Goal: Information Seeking & Learning: Learn about a topic

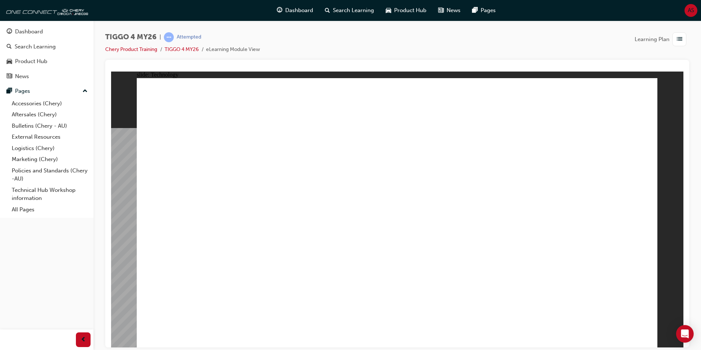
click at [679, 39] on span "list-icon" at bounding box center [679, 39] width 5 height 9
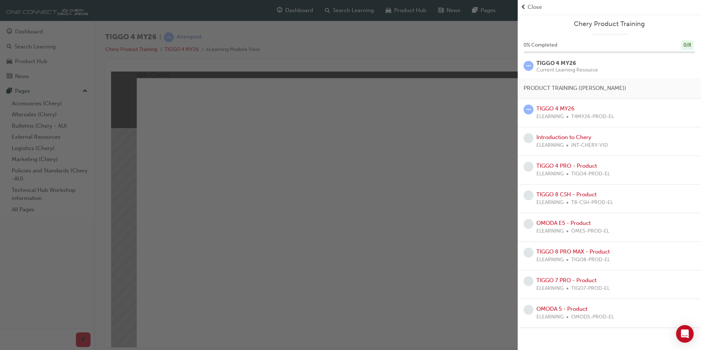
click at [558, 113] on span "ELEARNING" at bounding box center [549, 117] width 27 height 8
click at [561, 106] on link "TIGGO 4 MY26" at bounding box center [555, 108] width 38 height 7
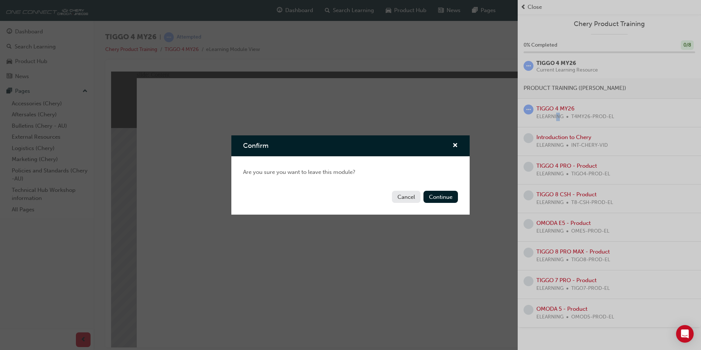
click at [412, 195] on button "Cancel" at bounding box center [406, 197] width 29 height 12
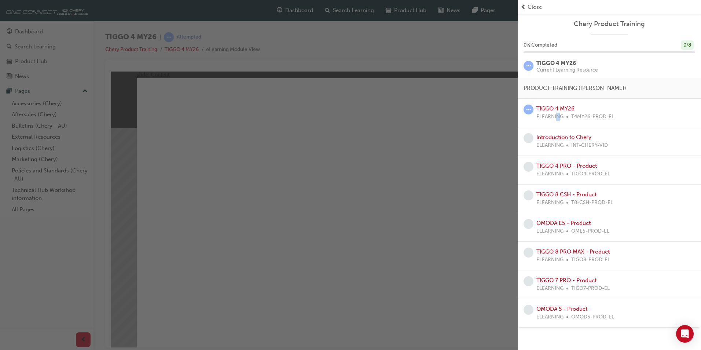
click at [467, 144] on div "button" at bounding box center [259, 175] width 518 height 350
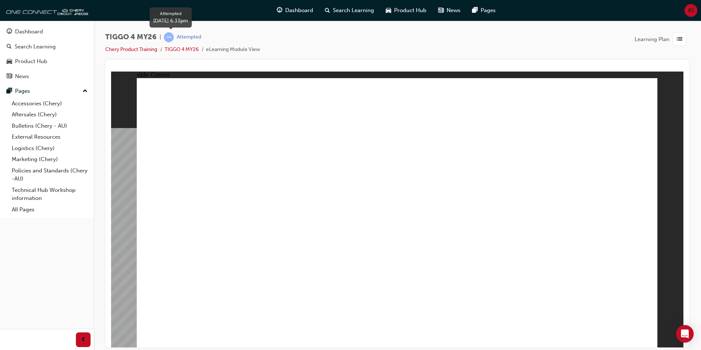
click at [170, 36] on span "learningRecordVerb_ATTEMPT-icon" at bounding box center [169, 37] width 10 height 10
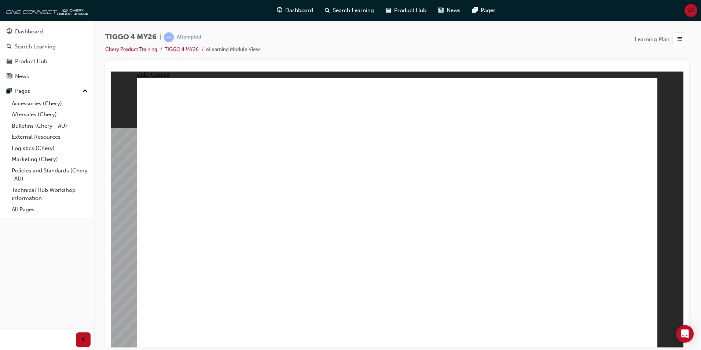
click at [684, 37] on div "button" at bounding box center [679, 39] width 14 height 14
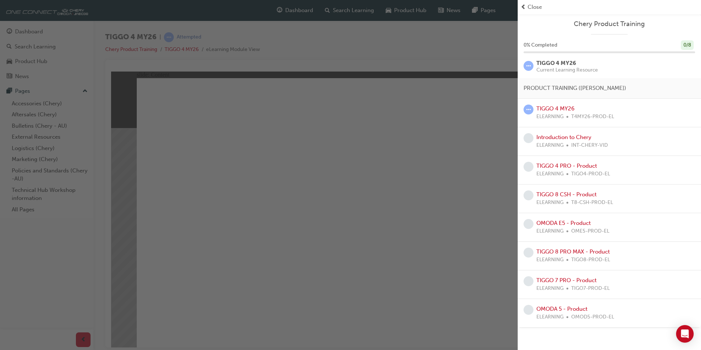
click at [528, 5] on span "Close" at bounding box center [534, 7] width 14 height 8
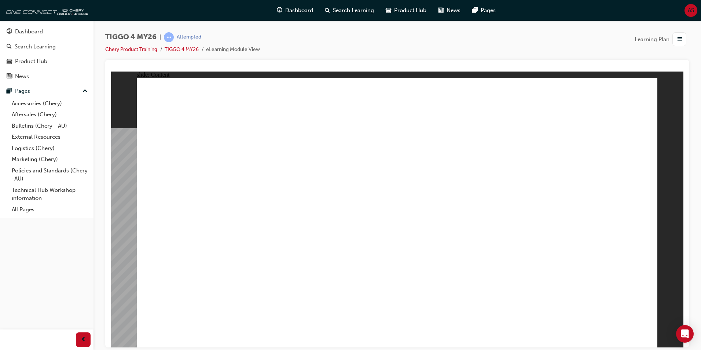
drag, startPoint x: 635, startPoint y: 335, endPoint x: 647, endPoint y: 332, distance: 12.4
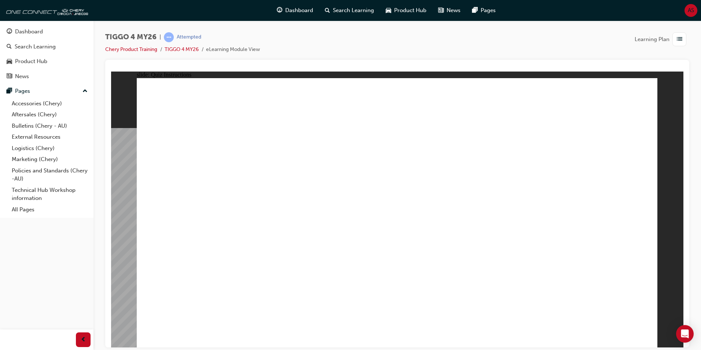
radio input "true"
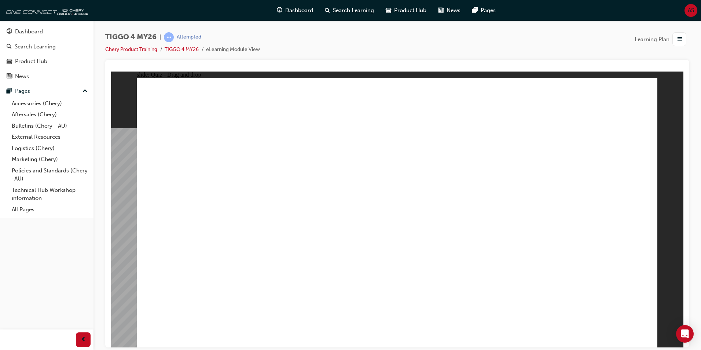
drag, startPoint x: 291, startPoint y: 171, endPoint x: 289, endPoint y: 277, distance: 106.7
drag, startPoint x: 204, startPoint y: 172, endPoint x: 404, endPoint y: 275, distance: 225.6
drag, startPoint x: 401, startPoint y: 168, endPoint x: 503, endPoint y: 272, distance: 145.2
drag, startPoint x: 505, startPoint y: 171, endPoint x: 203, endPoint y: 277, distance: 320.1
drag, startPoint x: 586, startPoint y: 163, endPoint x: 587, endPoint y: 264, distance: 101.2
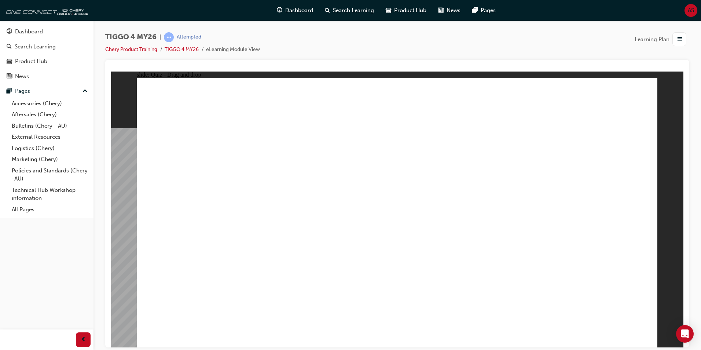
drag, startPoint x: 614, startPoint y: 298, endPoint x: 622, endPoint y: 303, distance: 9.9
radio input "true"
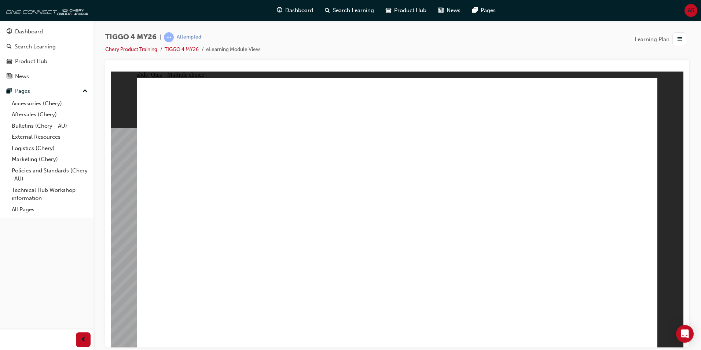
radio input "true"
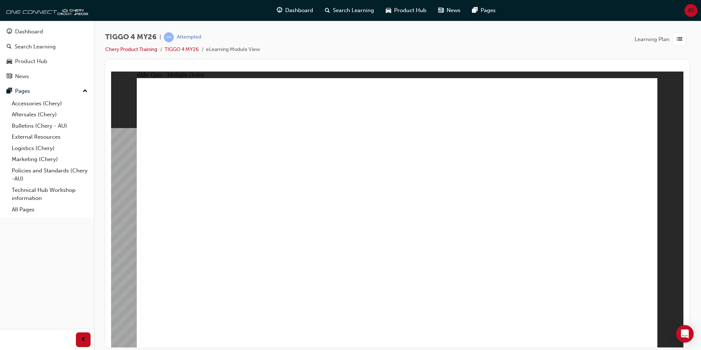
drag, startPoint x: 225, startPoint y: 213, endPoint x: 588, endPoint y: 149, distance: 367.7
drag, startPoint x: 312, startPoint y: 244, endPoint x: 561, endPoint y: 189, distance: 255.0
drag, startPoint x: 309, startPoint y: 218, endPoint x: 574, endPoint y: 194, distance: 265.4
drag, startPoint x: 223, startPoint y: 271, endPoint x: 596, endPoint y: 219, distance: 377.0
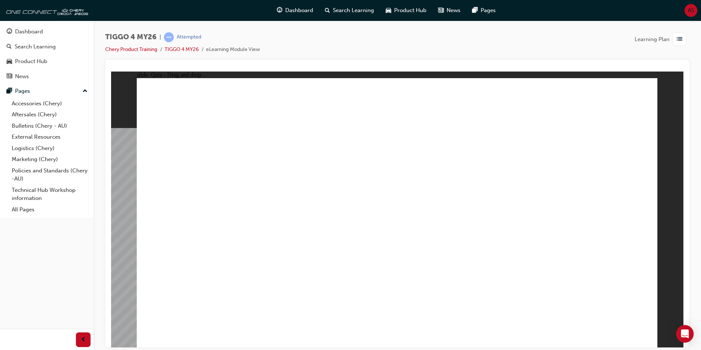
drag, startPoint x: 300, startPoint y: 191, endPoint x: 443, endPoint y: 151, distance: 148.2
drag, startPoint x: 222, startPoint y: 191, endPoint x: 477, endPoint y: 174, distance: 255.3
drag, startPoint x: 223, startPoint y: 246, endPoint x: 461, endPoint y: 190, distance: 244.9
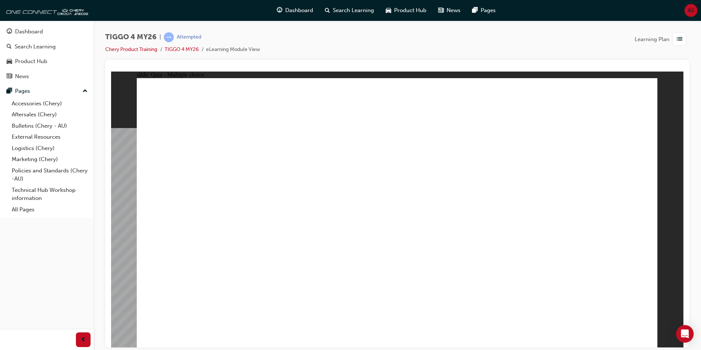
radio input "true"
drag, startPoint x: 306, startPoint y: 273, endPoint x: 318, endPoint y: 269, distance: 12.2
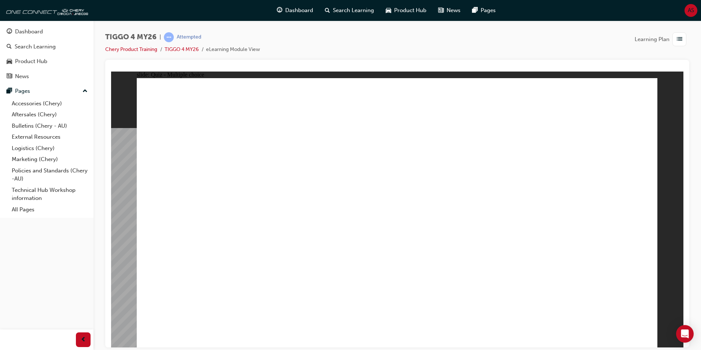
radio input "true"
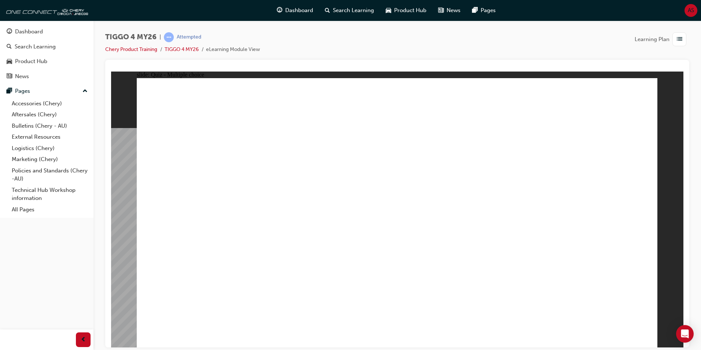
radio input "true"
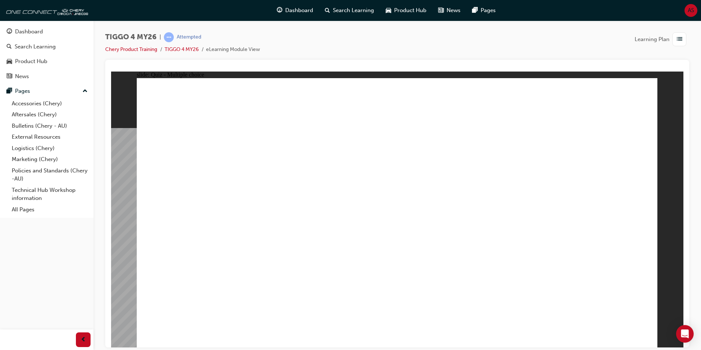
radio input "true"
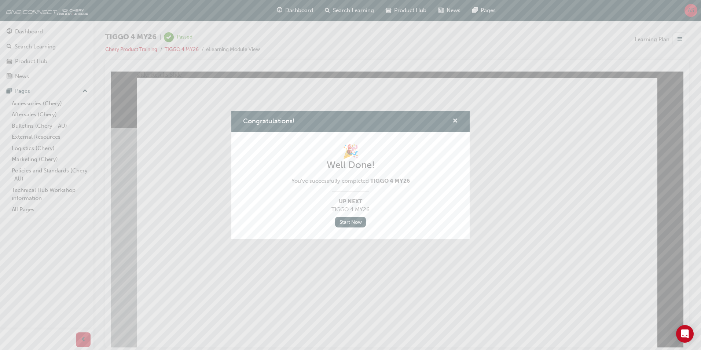
click at [456, 119] on span "cross-icon" at bounding box center [454, 121] width 5 height 7
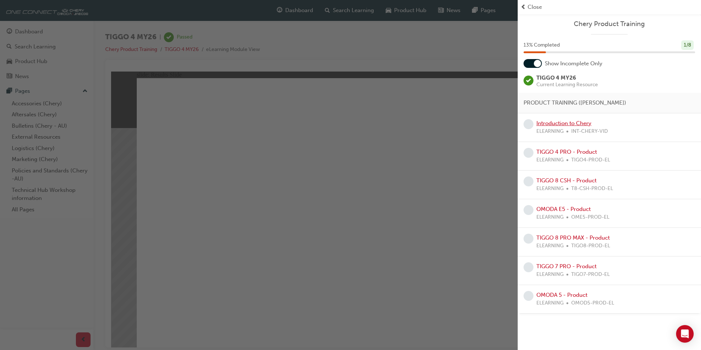
click at [562, 120] on link "Introduction to Chery" at bounding box center [563, 123] width 55 height 7
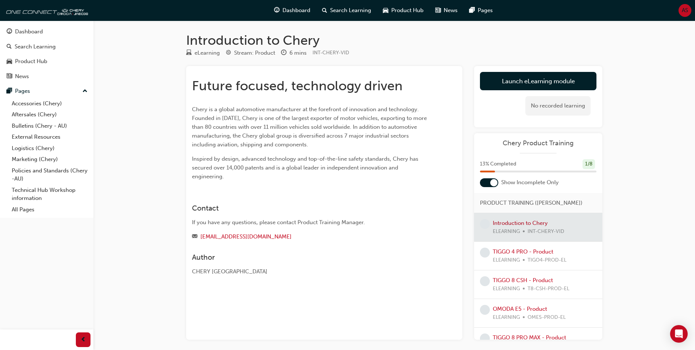
click at [519, 229] on div at bounding box center [538, 227] width 128 height 28
click at [483, 229] on div at bounding box center [538, 227] width 128 height 28
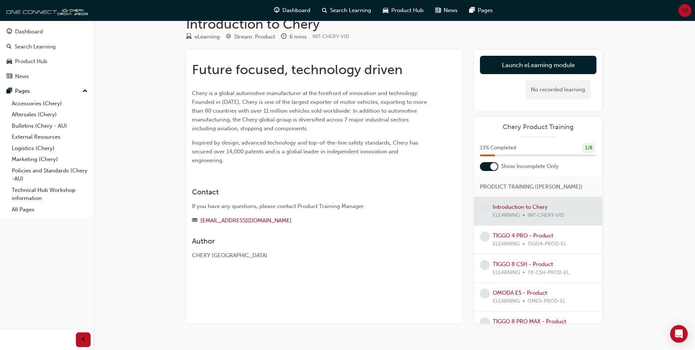
scroll to position [32, 0]
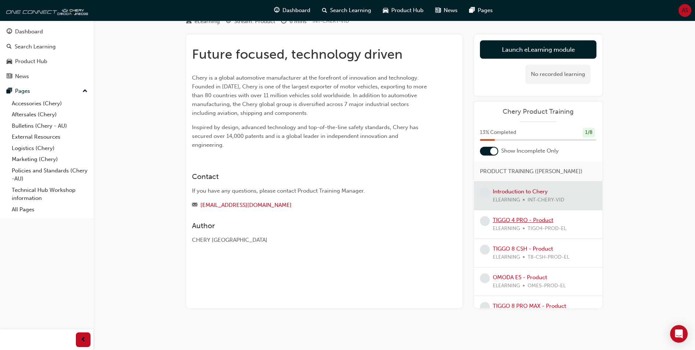
click at [532, 219] on link "TIGGO 4 PRO - Product" at bounding box center [523, 220] width 60 height 7
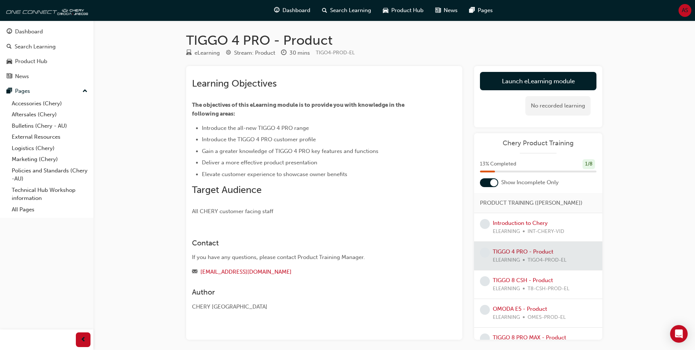
click at [538, 253] on div at bounding box center [538, 256] width 128 height 28
click at [41, 30] on div "Dashboard" at bounding box center [29, 31] width 28 height 8
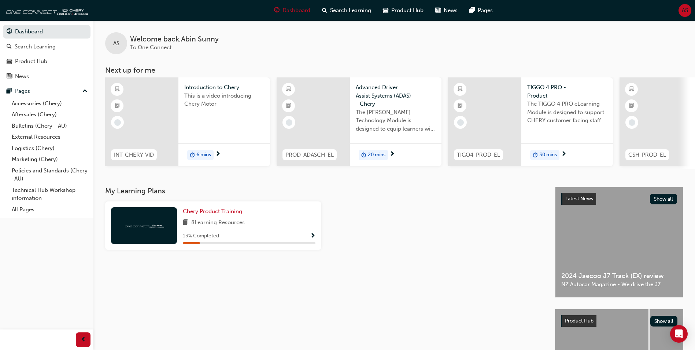
click at [314, 239] on span "Show Progress" at bounding box center [312, 236] width 5 height 7
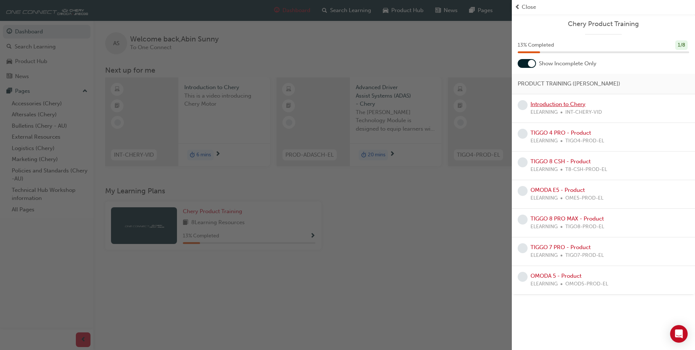
click at [564, 102] on link "Introduction to Chery" at bounding box center [558, 104] width 55 height 7
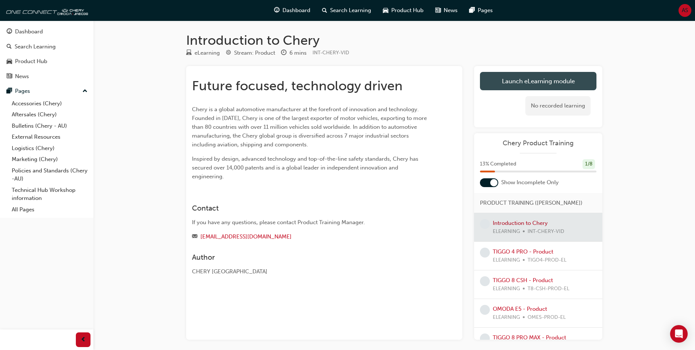
click at [549, 83] on link "Launch eLearning module" at bounding box center [538, 81] width 117 height 18
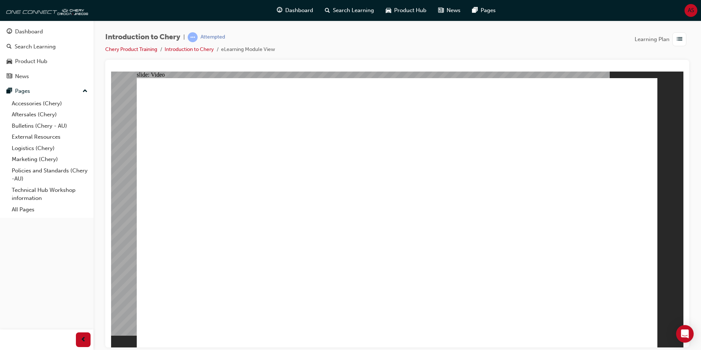
type input "2"
type input "0"
drag, startPoint x: 386, startPoint y: 320, endPoint x: 391, endPoint y: 320, distance: 4.4
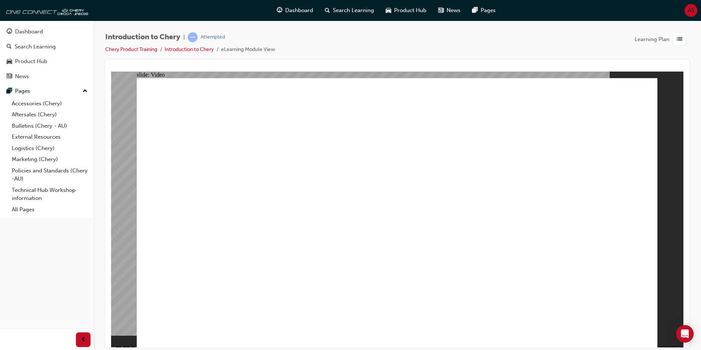
type input "311"
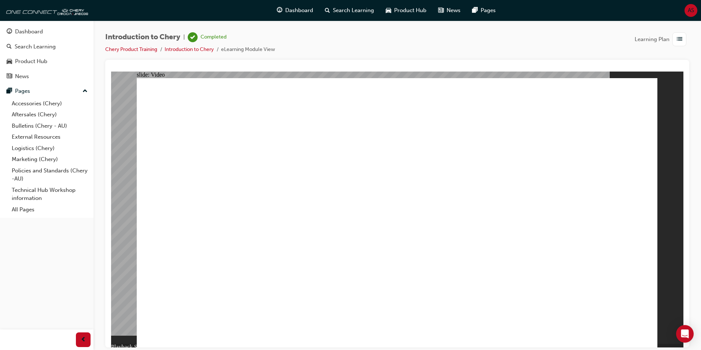
click at [677, 40] on span "list-icon" at bounding box center [679, 39] width 5 height 9
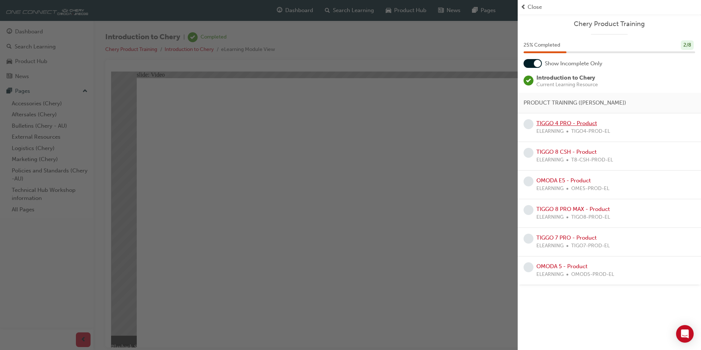
click at [577, 124] on link "TIGGO 4 PRO - Product" at bounding box center [566, 123] width 60 height 7
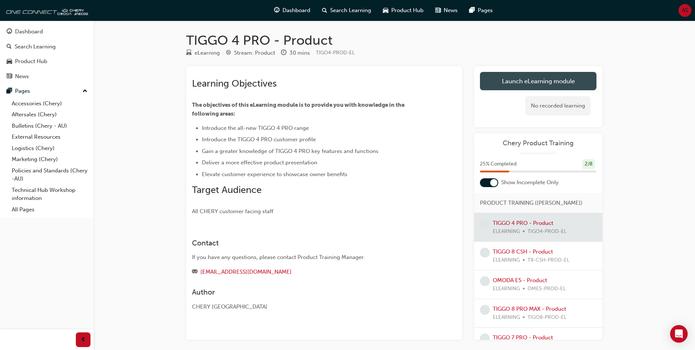
click at [552, 82] on link "Launch eLearning module" at bounding box center [538, 81] width 117 height 18
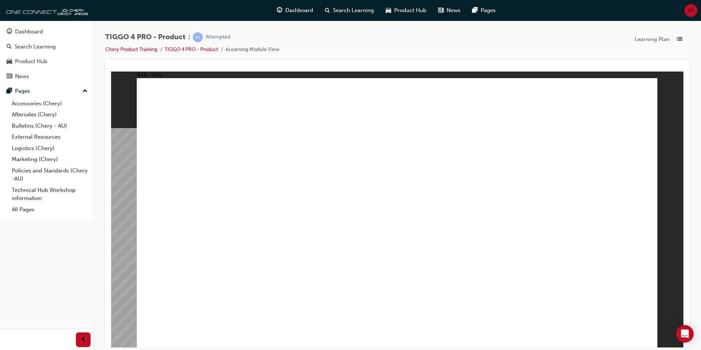
click at [199, 36] on span "learningRecordVerb_ATTEMPT-icon" at bounding box center [198, 37] width 10 height 10
